Goal: Task Accomplishment & Management: Manage account settings

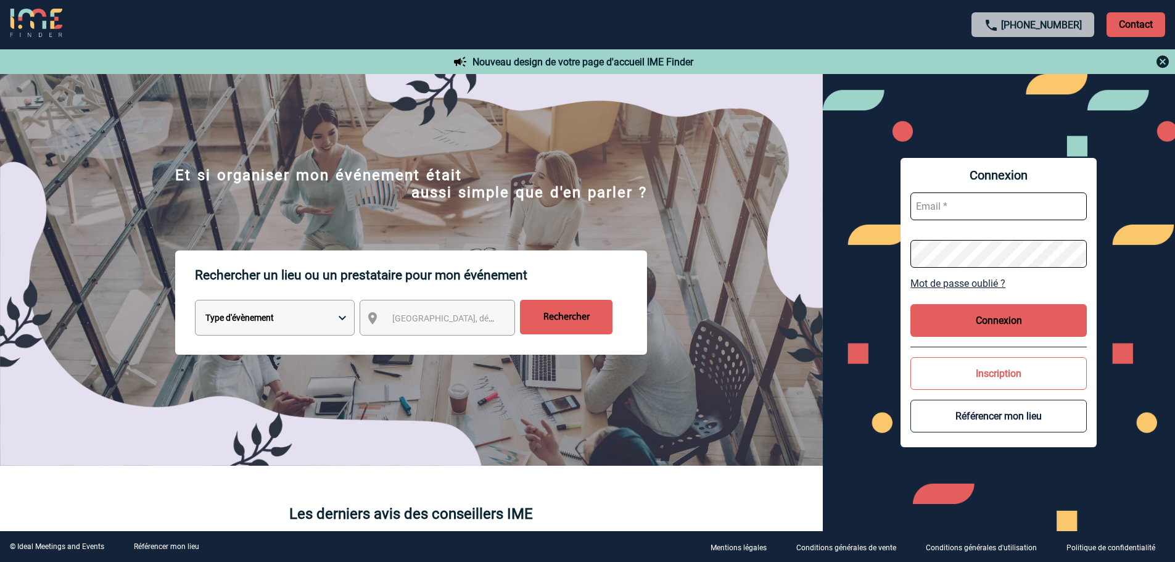
type input "[EMAIL_ADDRESS][DOMAIN_NAME]"
click at [993, 309] on button "Connexion" at bounding box center [998, 320] width 176 height 33
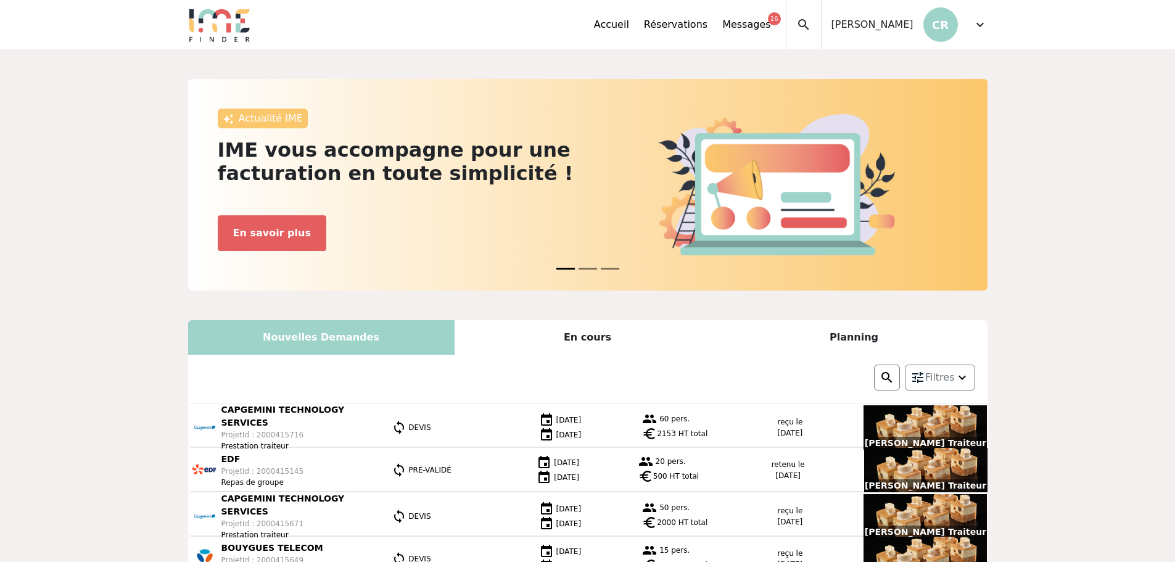
click at [949, 18] on p "CR" at bounding box center [940, 24] width 35 height 35
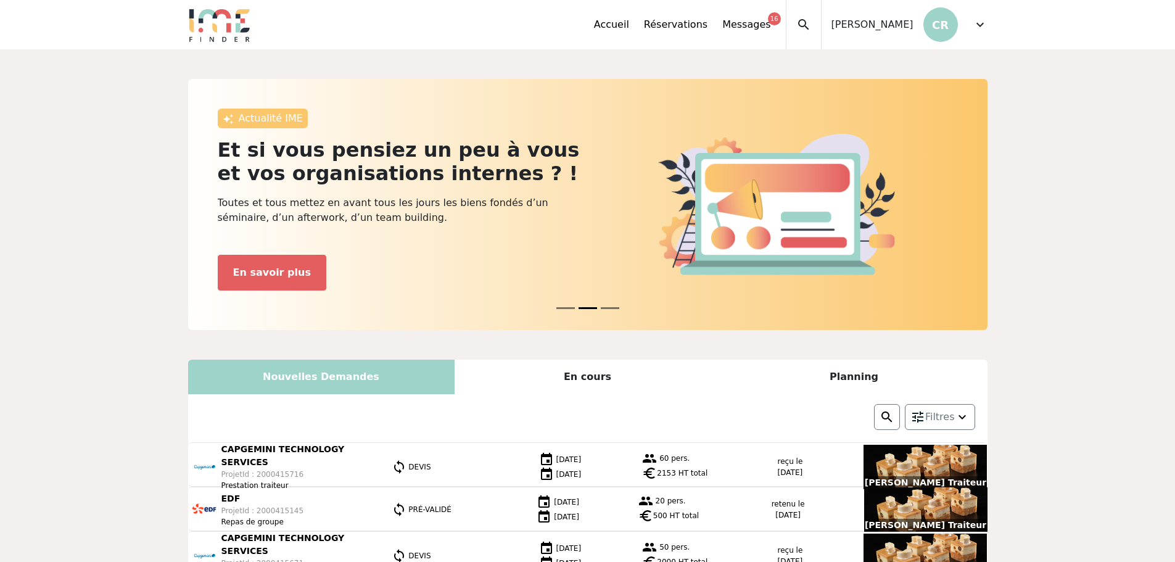
click at [974, 22] on span "expand_more" at bounding box center [979, 24] width 15 height 15
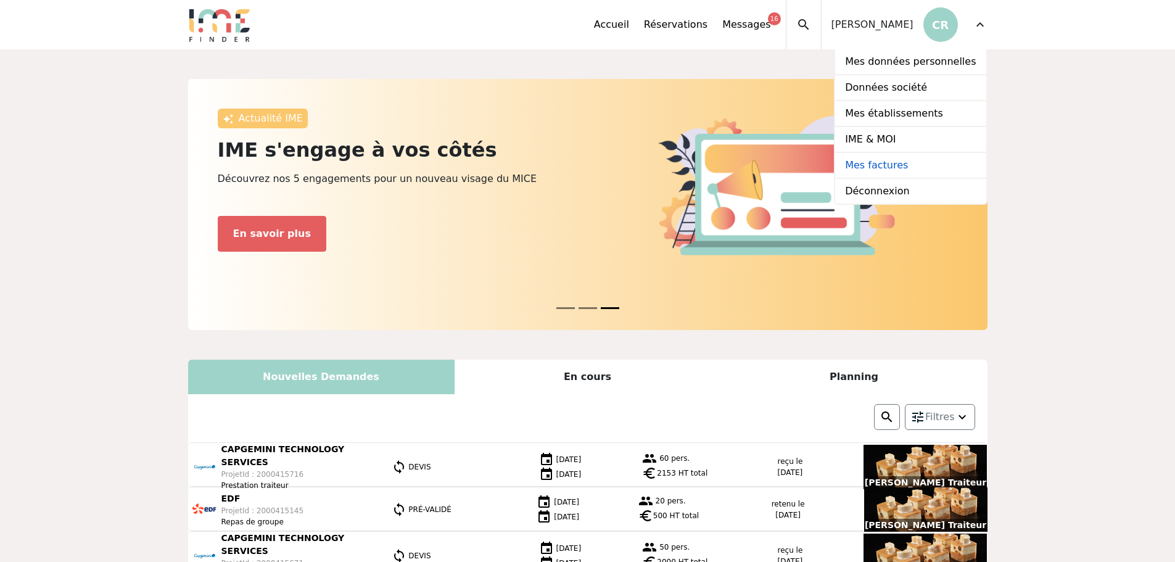
click at [900, 166] on link "Mes factures" at bounding box center [910, 166] width 150 height 26
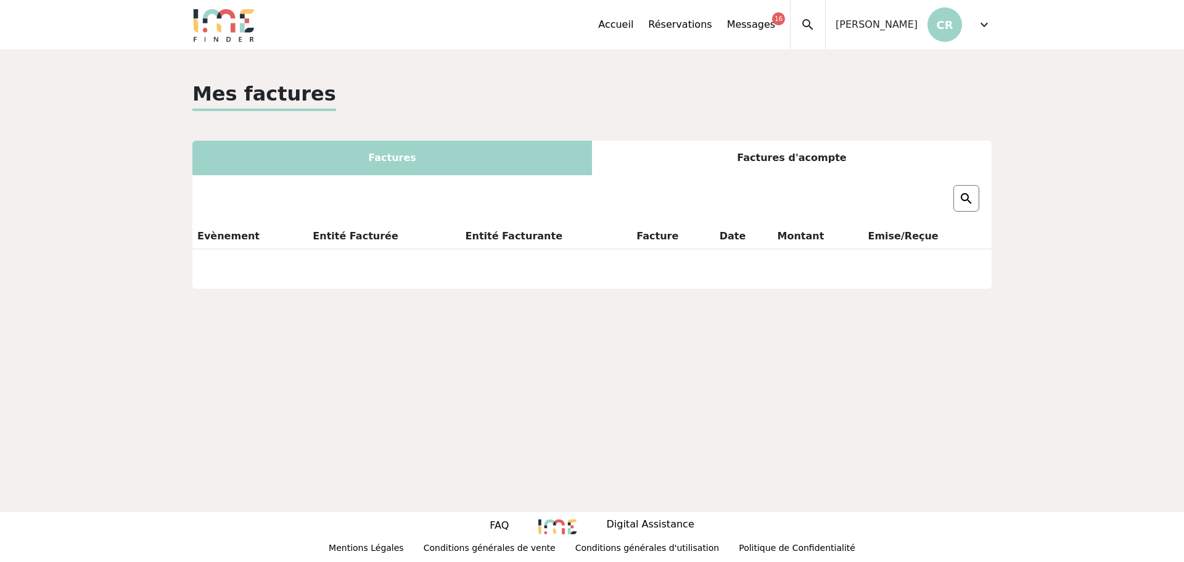
click at [799, 152] on div "Factures d'acompte" at bounding box center [792, 158] width 400 height 35
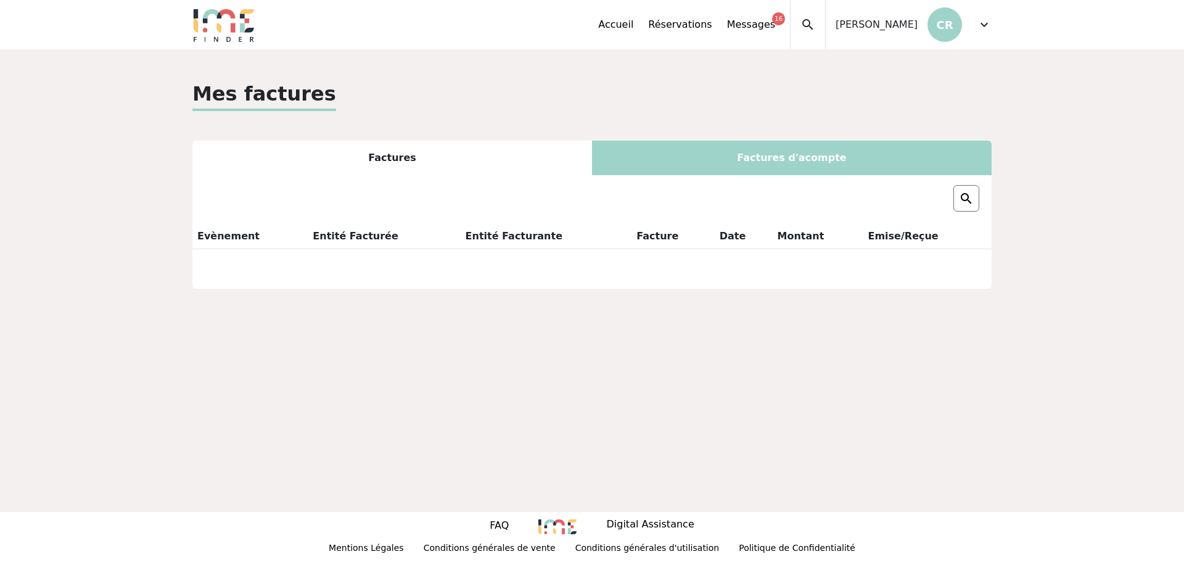
click at [387, 151] on div "Factures" at bounding box center [392, 158] width 400 height 35
